Goal: Navigation & Orientation: Find specific page/section

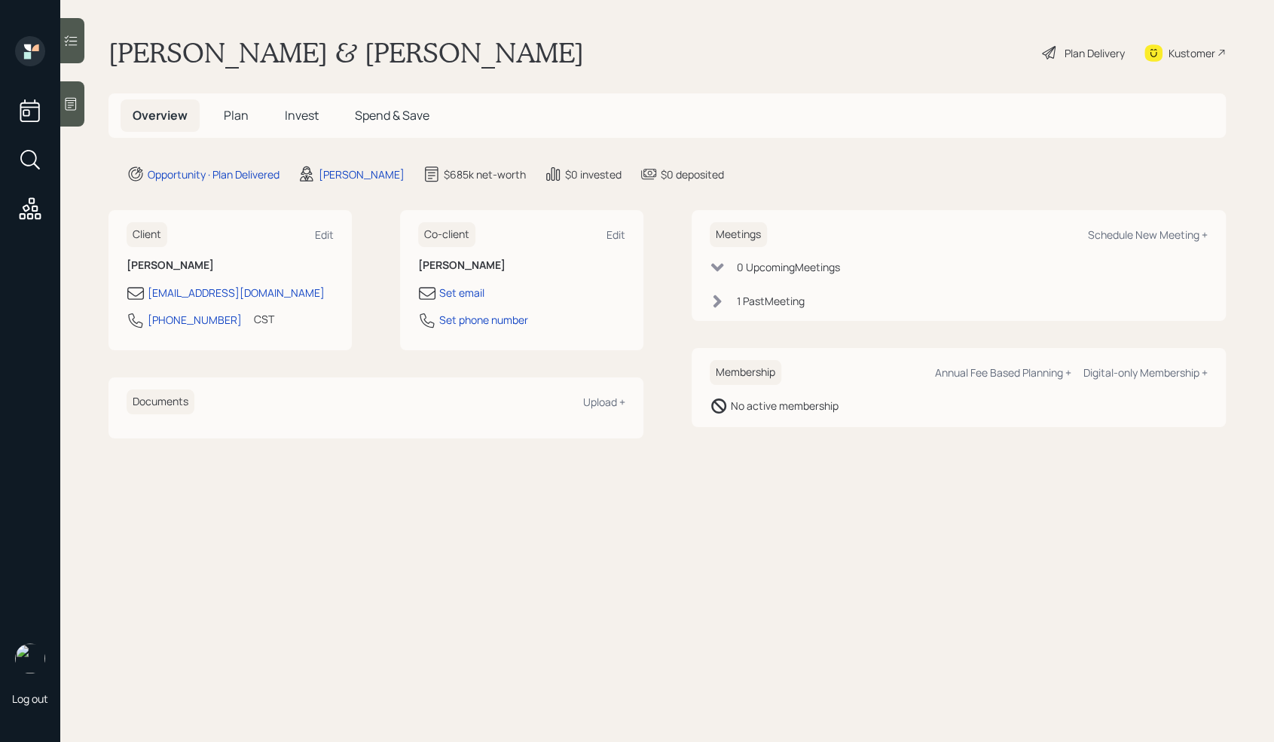
click at [741, 299] on div "1 Past Meeting" at bounding box center [771, 301] width 68 height 16
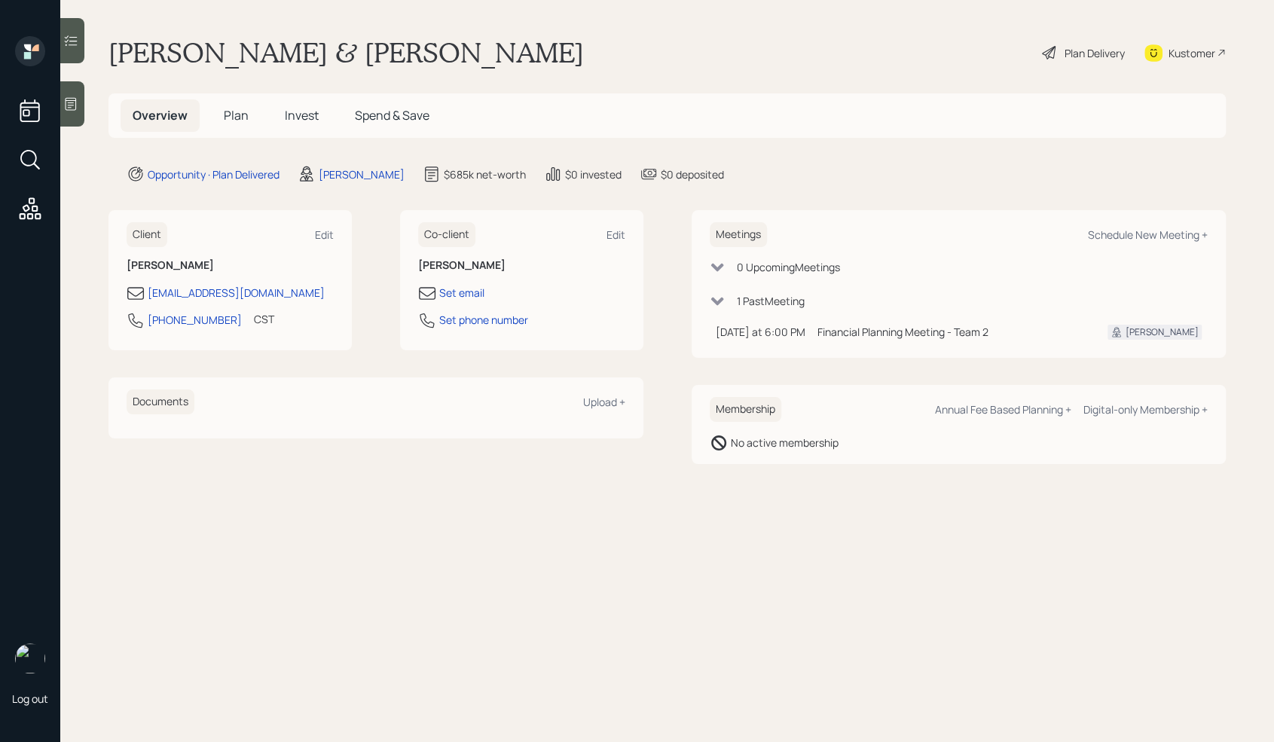
click at [753, 266] on div "0 Upcoming Meeting s" at bounding box center [788, 267] width 103 height 16
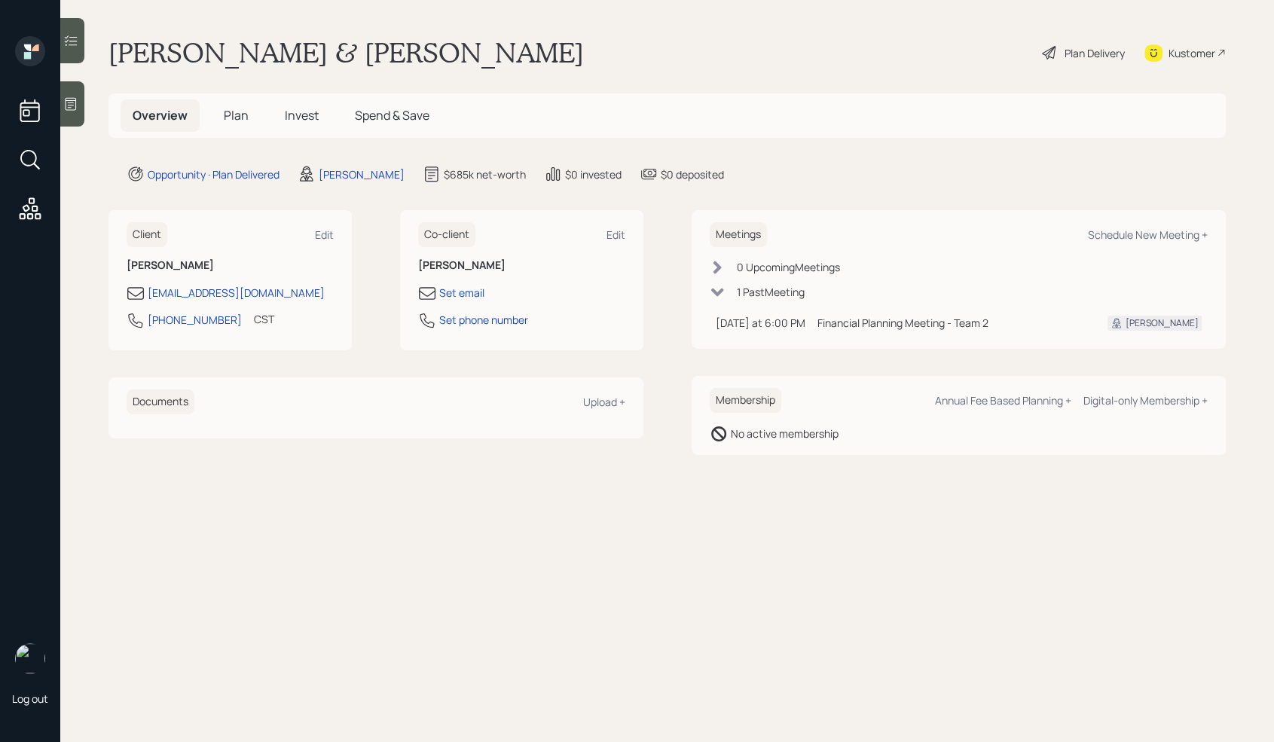
click at [753, 266] on div "0 Upcoming Meeting s" at bounding box center [788, 267] width 103 height 16
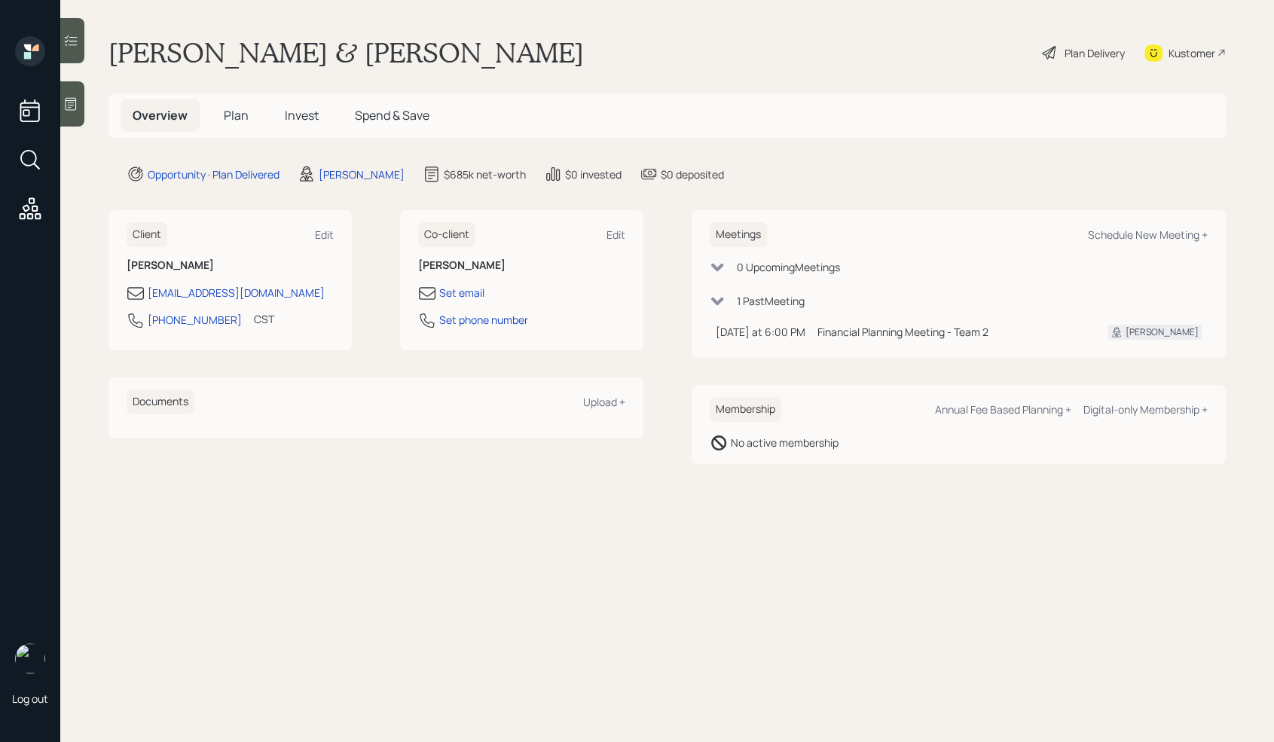
click at [752, 304] on div "1 Past Meeting" at bounding box center [771, 301] width 68 height 16
